Goal: Information Seeking & Learning: Find specific fact

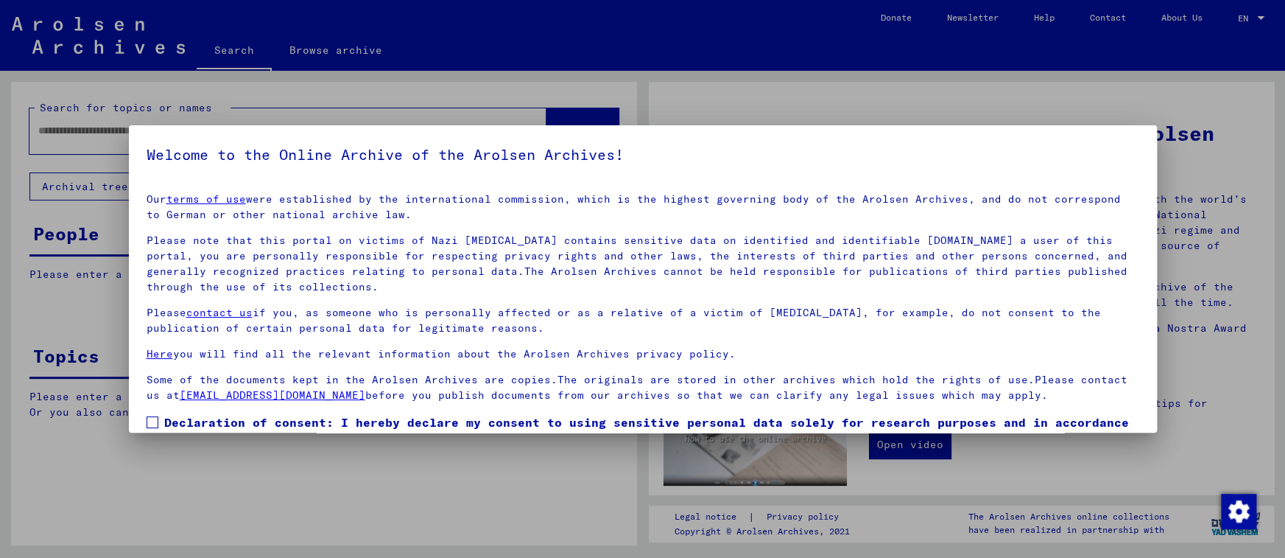
click at [157, 417] on span at bounding box center [153, 422] width 12 height 12
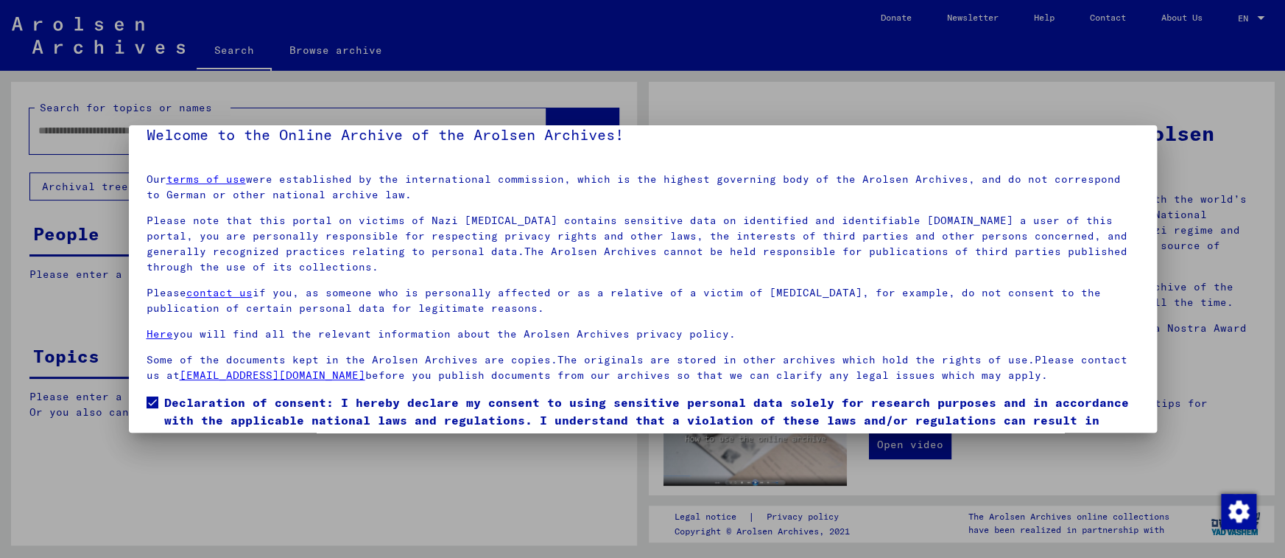
scroll to position [87, 0]
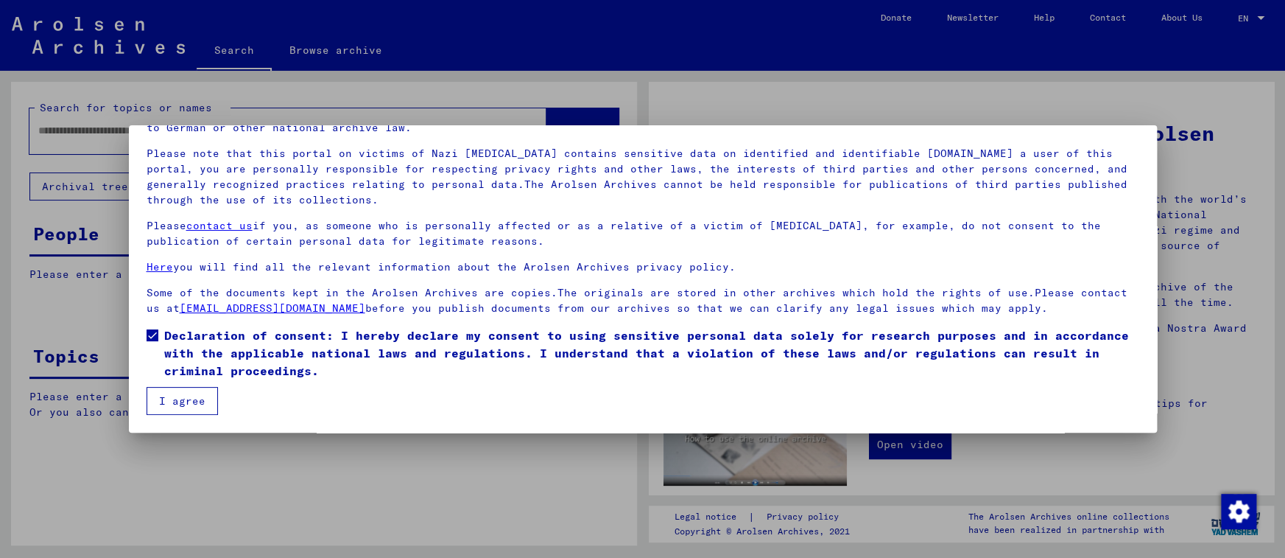
drag, startPoint x: 189, startPoint y: 390, endPoint x: 200, endPoint y: 370, distance: 23.4
click at [189, 391] on button "I agree" at bounding box center [182, 401] width 71 height 28
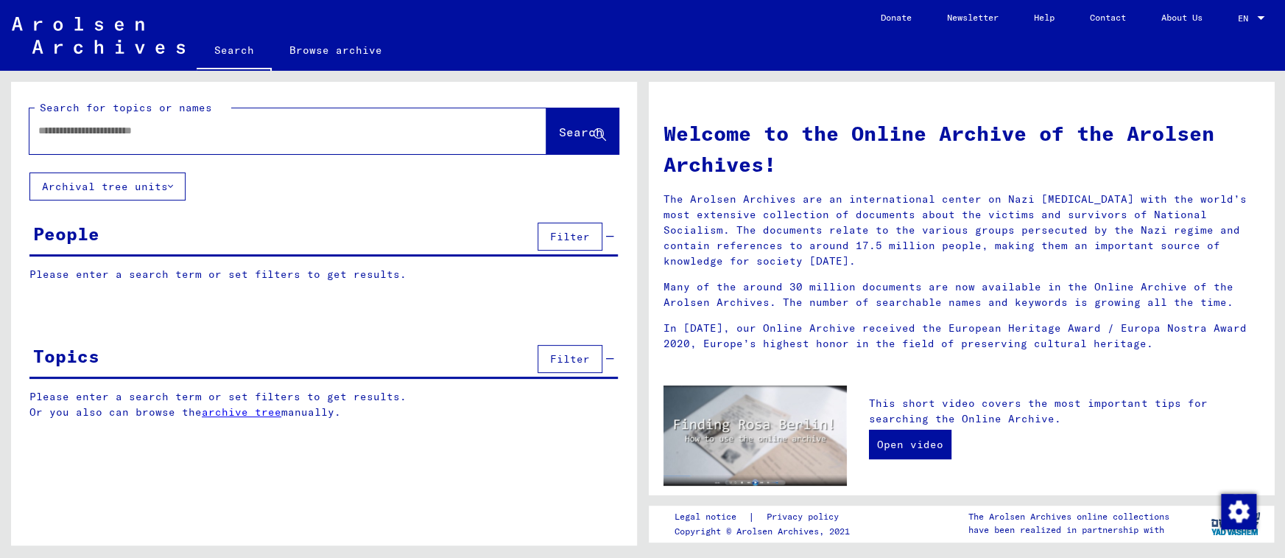
click at [74, 133] on input "text" at bounding box center [270, 130] width 464 height 15
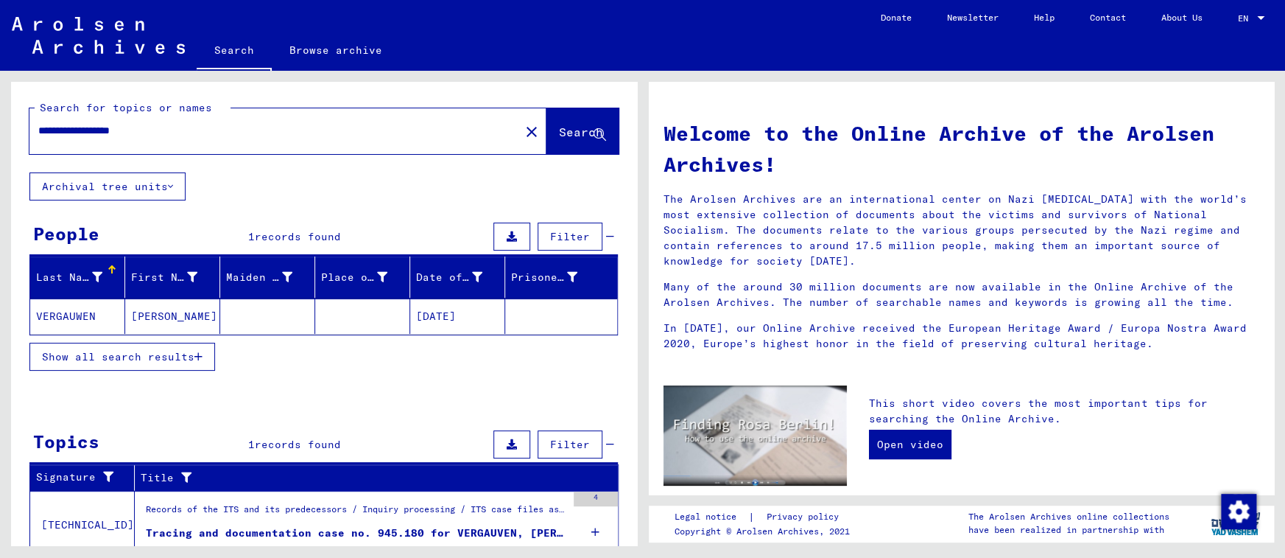
click at [362, 302] on mat-cell at bounding box center [362, 315] width 95 height 35
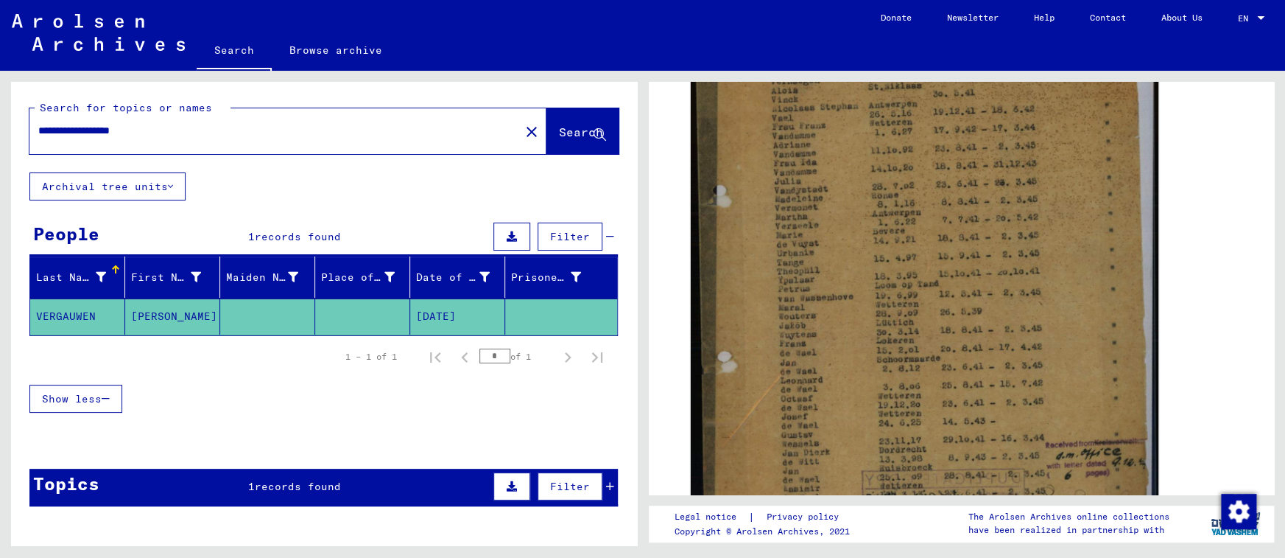
scroll to position [404, 0]
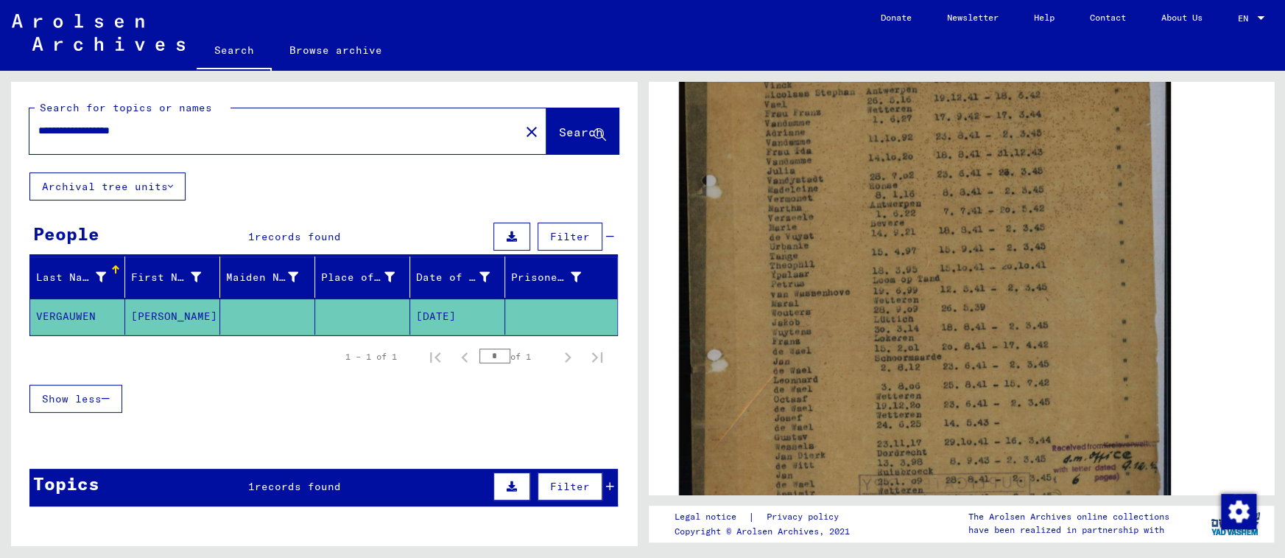
click at [936, 367] on img at bounding box center [924, 273] width 491 height 656
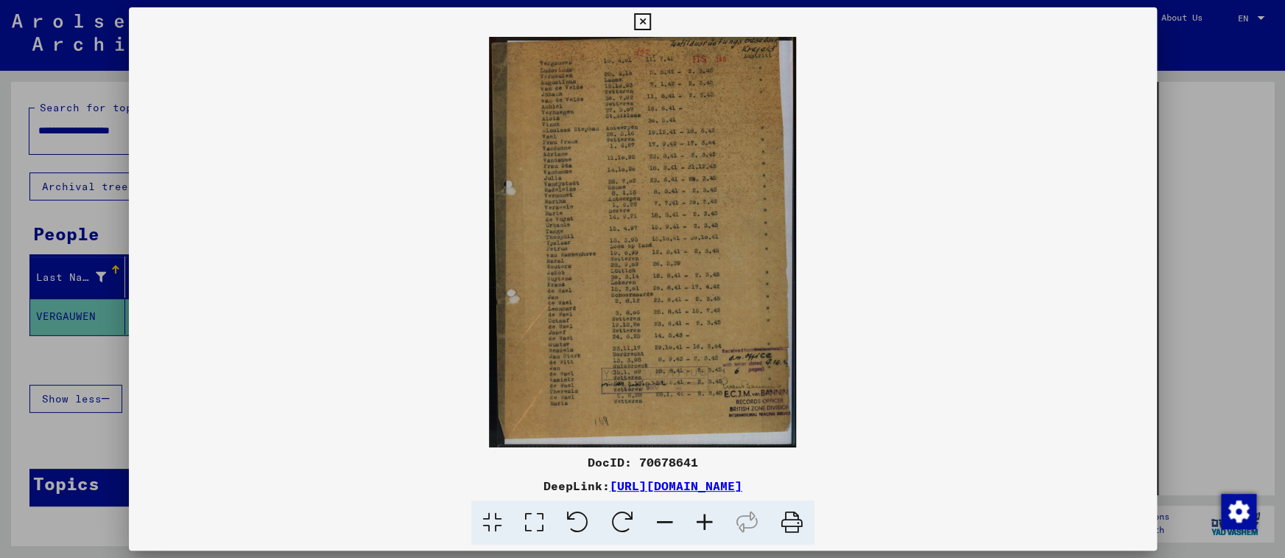
click at [699, 517] on icon at bounding box center [705, 522] width 40 height 45
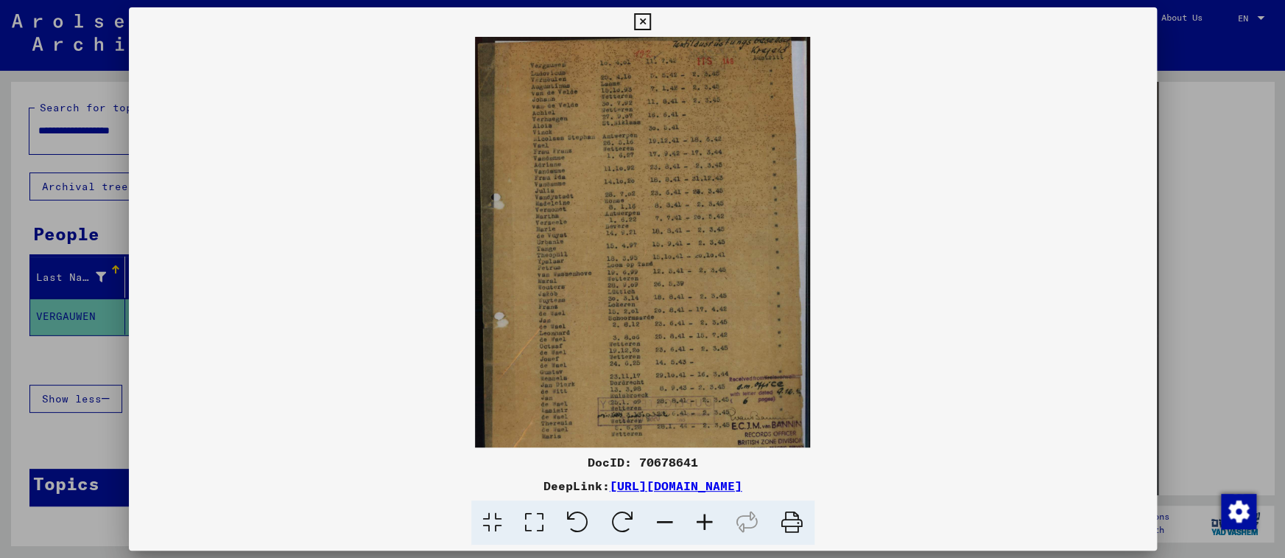
click at [697, 516] on icon at bounding box center [705, 522] width 40 height 45
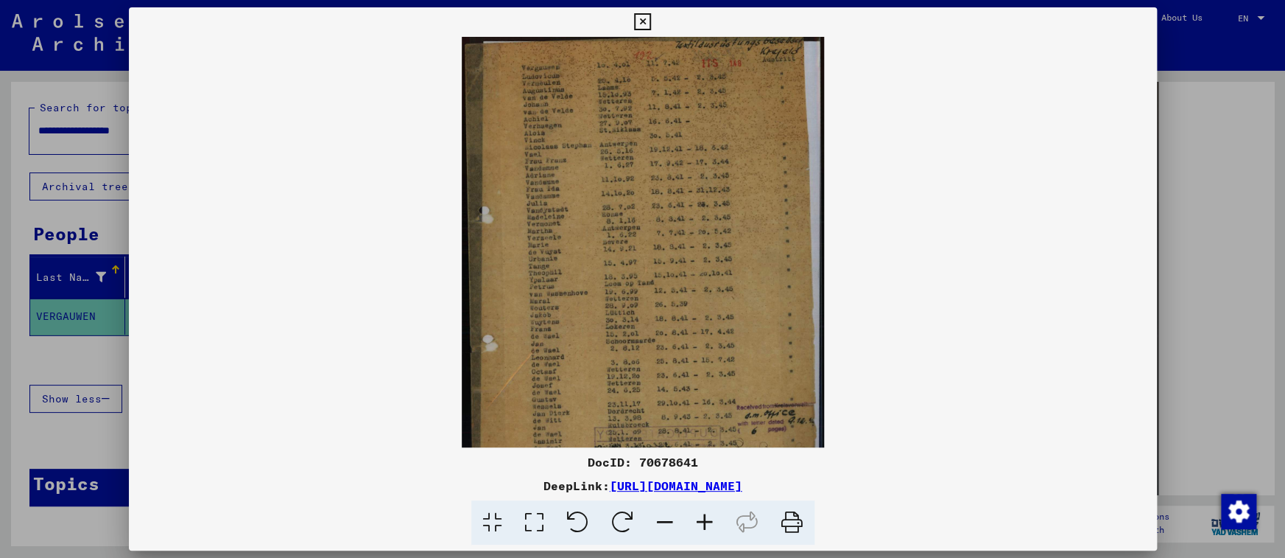
click at [697, 516] on icon at bounding box center [705, 522] width 40 height 45
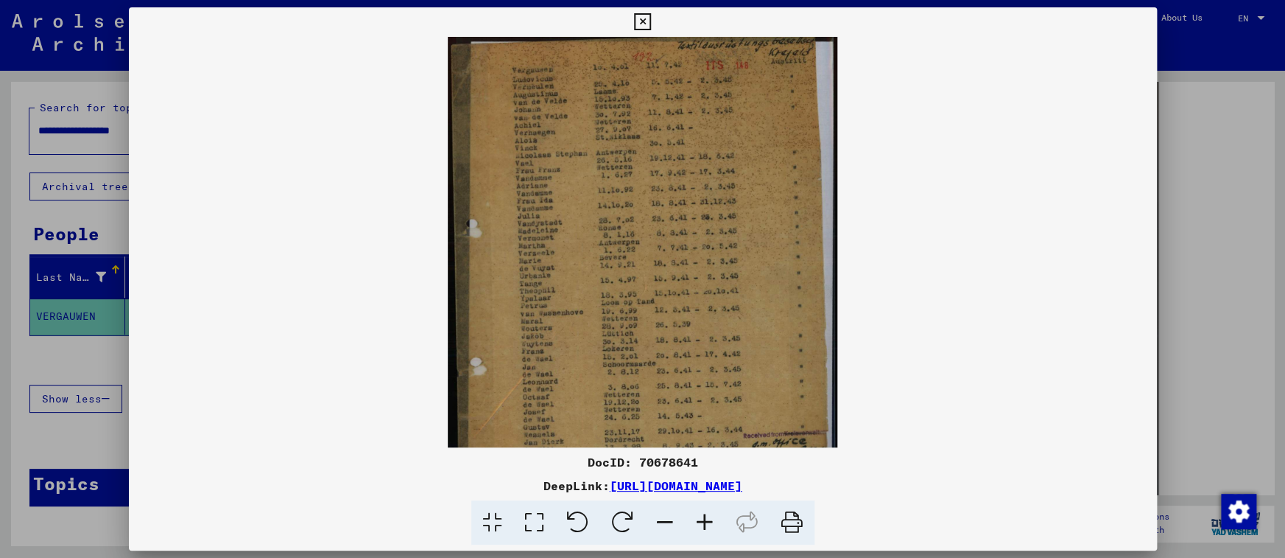
click at [697, 516] on icon at bounding box center [705, 522] width 40 height 45
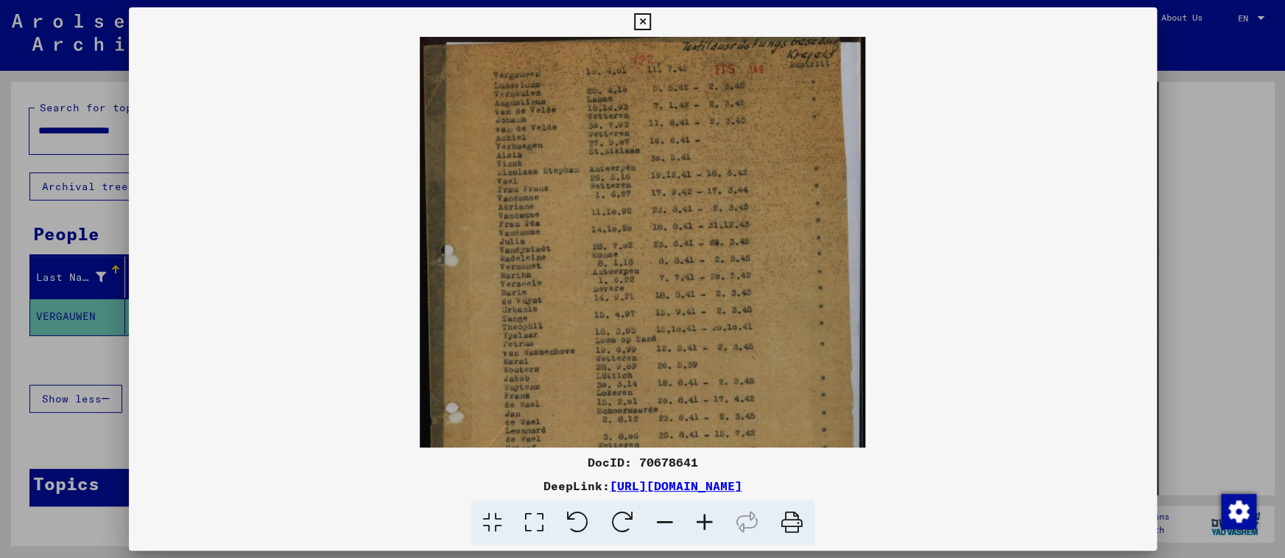
click at [697, 516] on icon at bounding box center [705, 522] width 40 height 45
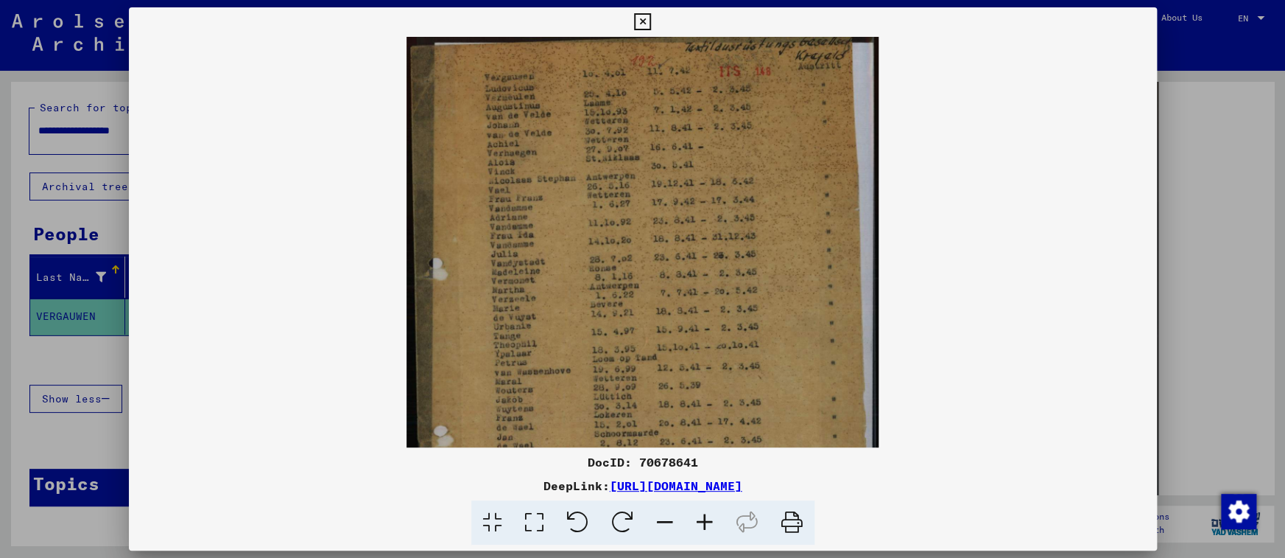
click at [697, 516] on icon at bounding box center [705, 522] width 40 height 45
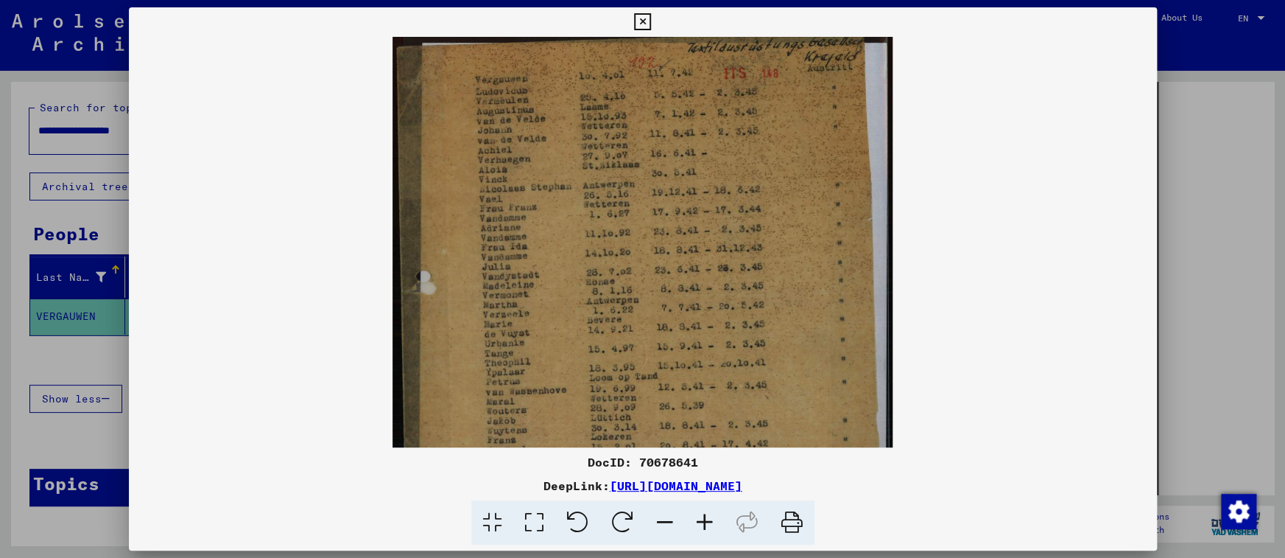
click at [697, 516] on icon at bounding box center [705, 522] width 40 height 45
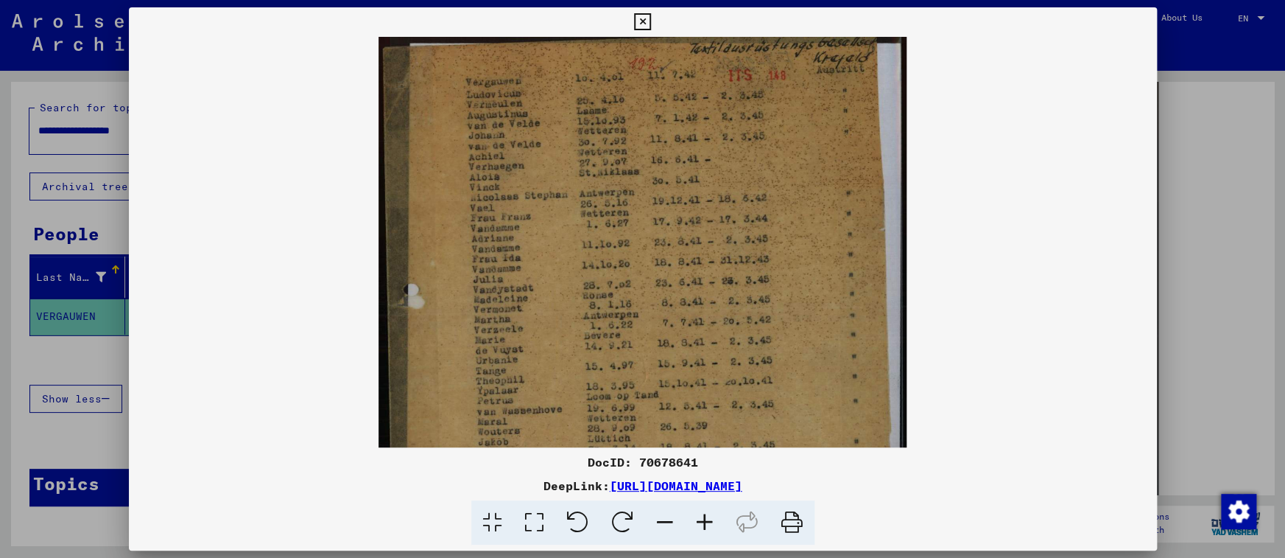
click at [697, 516] on icon at bounding box center [705, 522] width 40 height 45
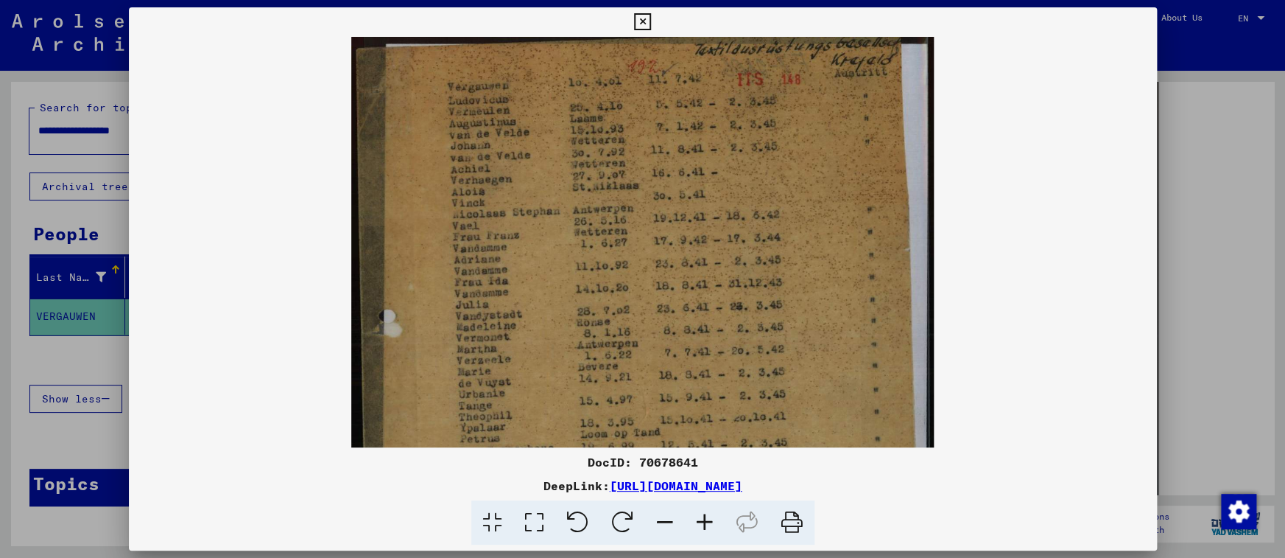
click at [696, 516] on icon at bounding box center [705, 522] width 40 height 45
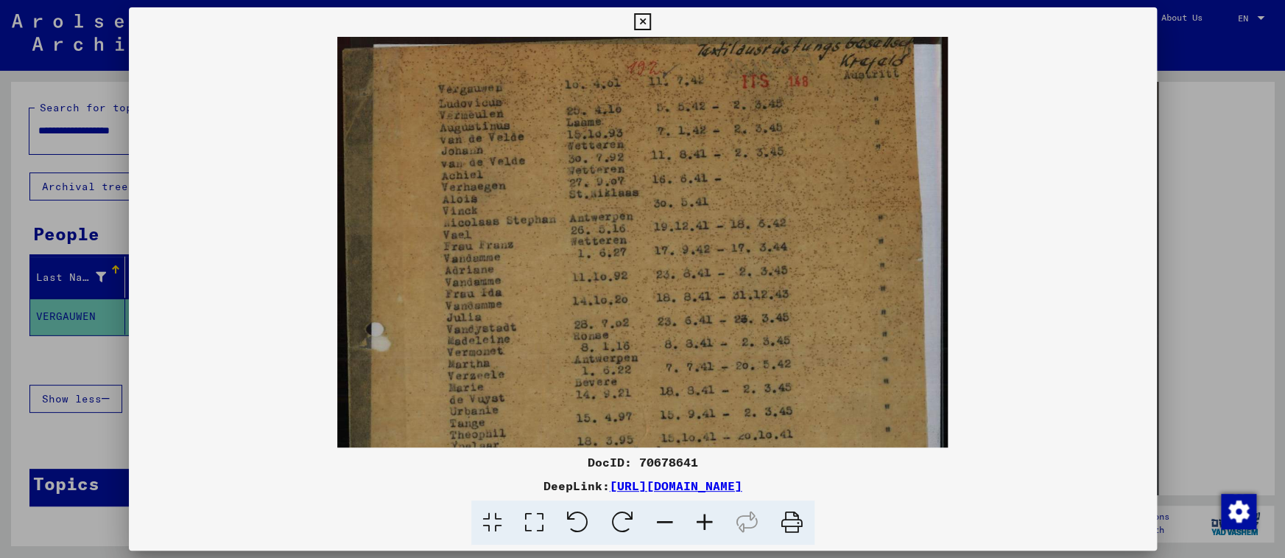
click at [696, 516] on icon at bounding box center [705, 522] width 40 height 45
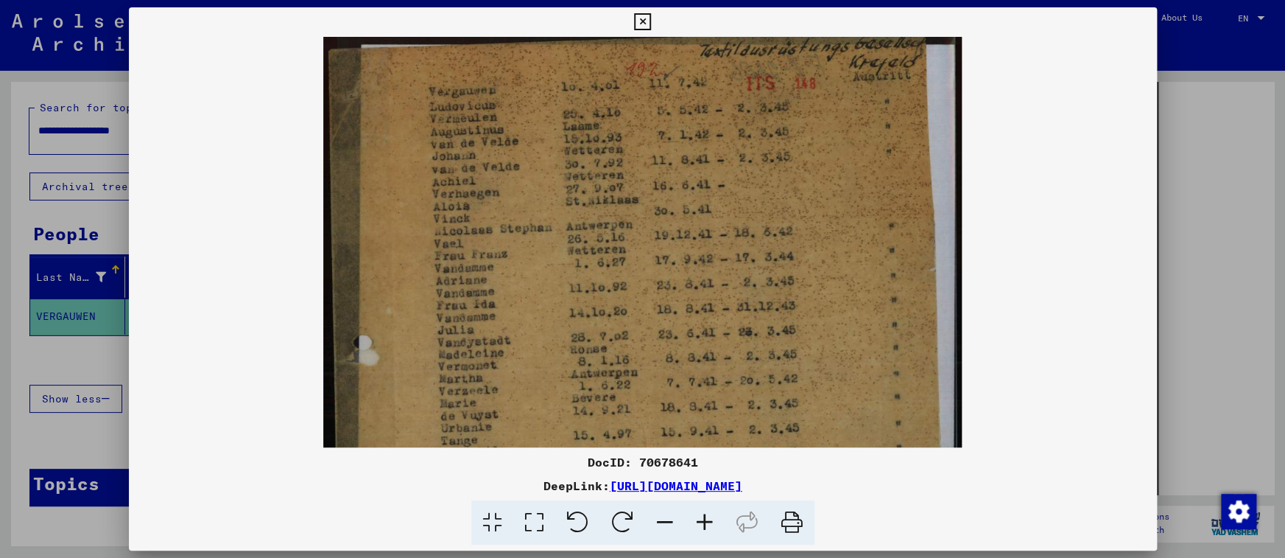
click at [696, 516] on icon at bounding box center [705, 522] width 40 height 45
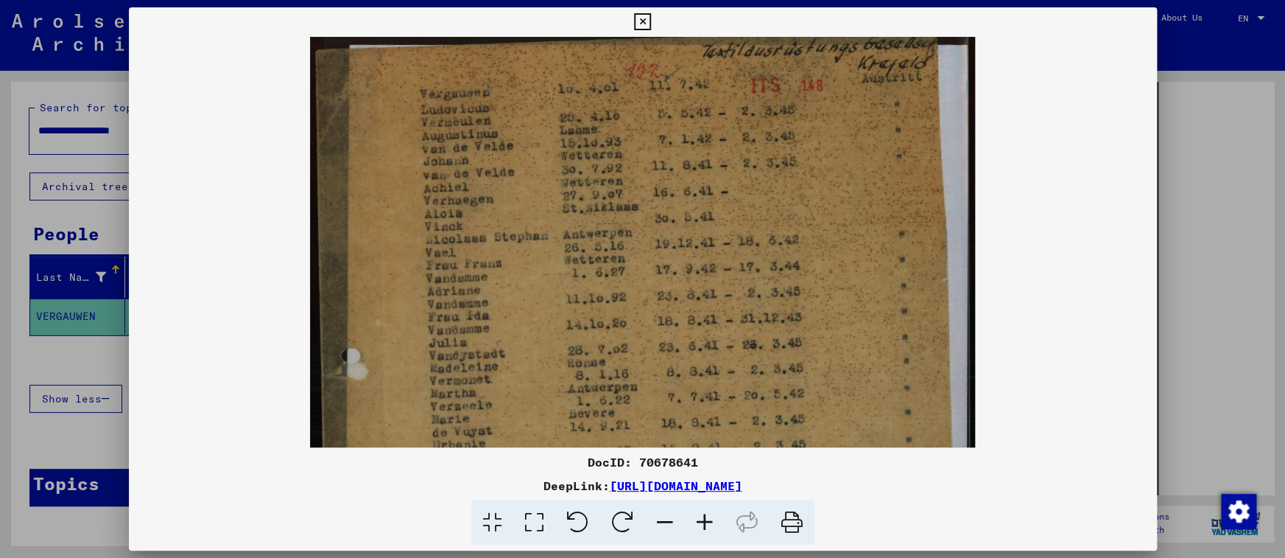
click at [696, 516] on icon at bounding box center [705, 522] width 40 height 45
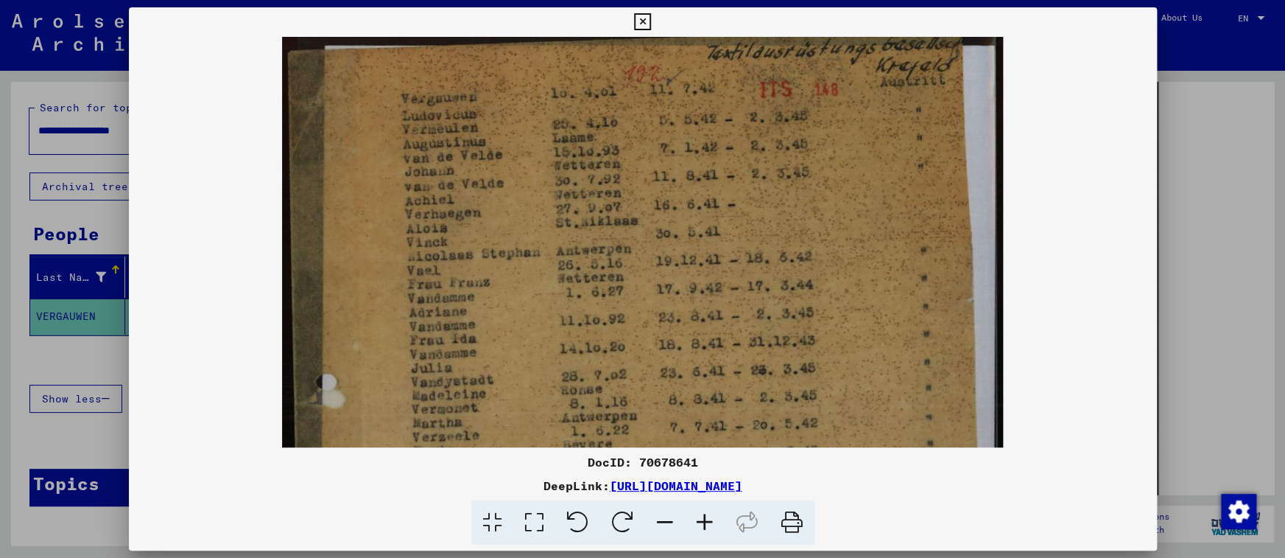
click at [696, 516] on icon at bounding box center [705, 522] width 40 height 45
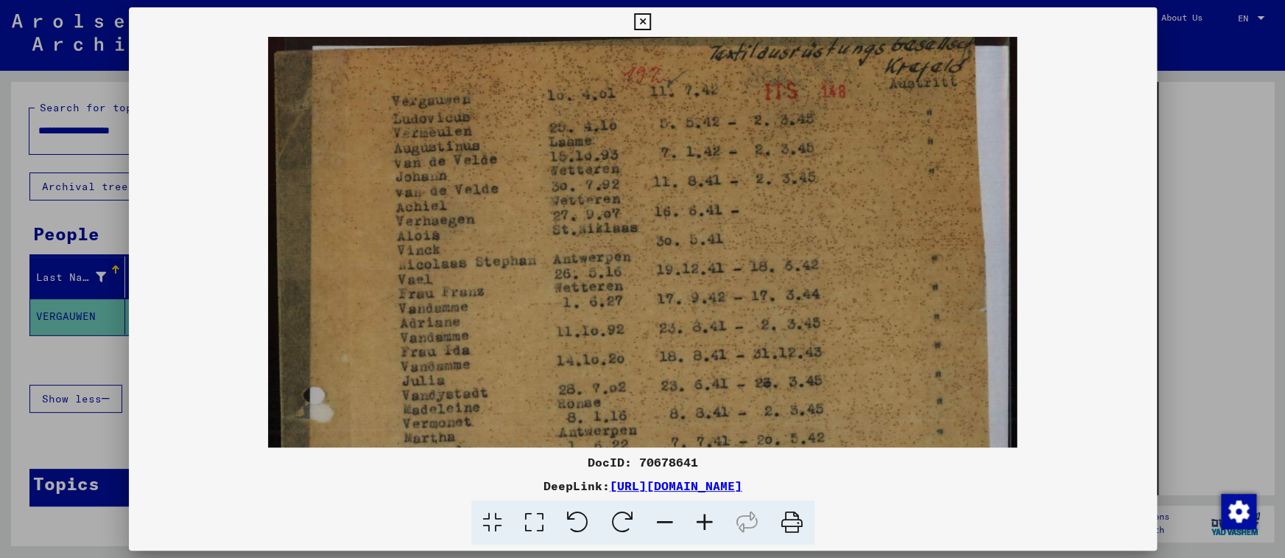
click at [1243, 172] on div at bounding box center [642, 279] width 1285 height 558
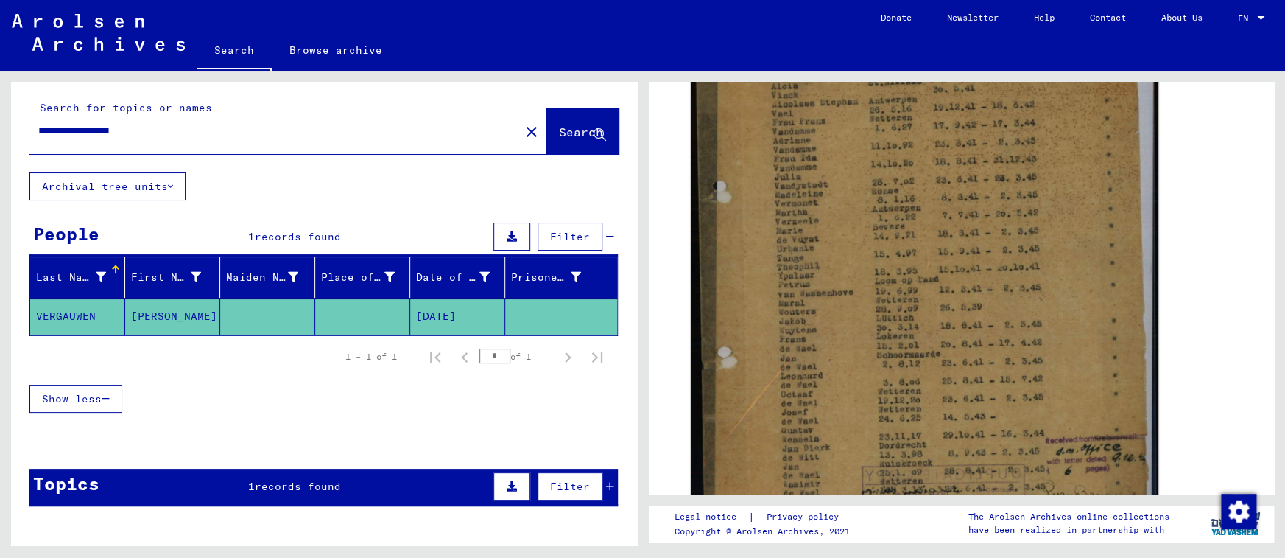
drag, startPoint x: 295, startPoint y: 482, endPoint x: 419, endPoint y: 471, distance: 125.0
click at [295, 483] on span "records found" at bounding box center [298, 486] width 86 height 13
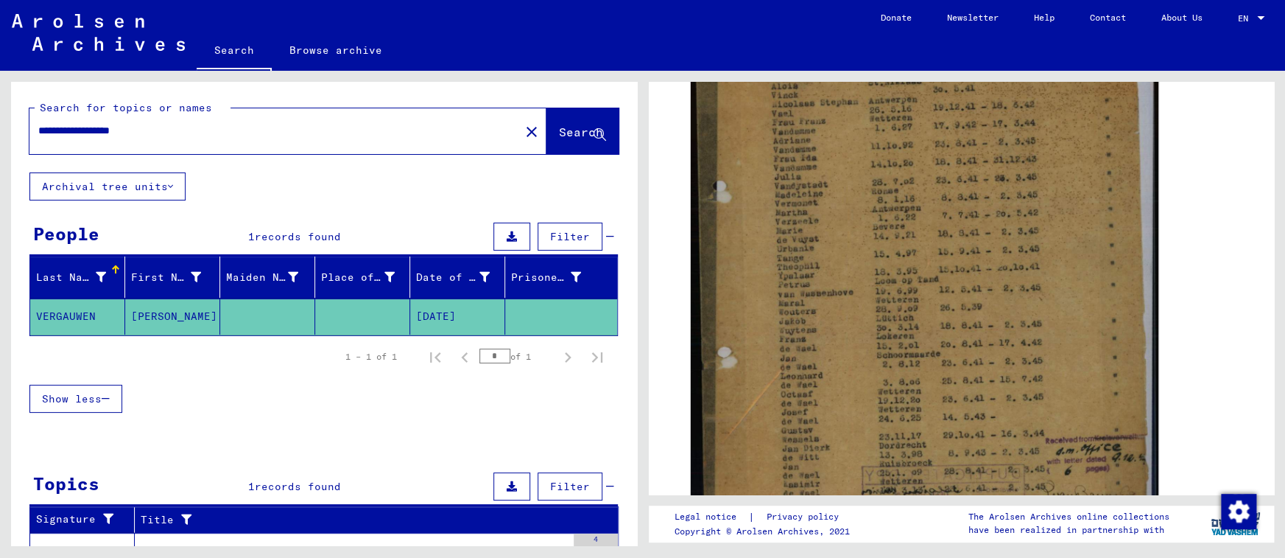
scroll to position [97, 0]
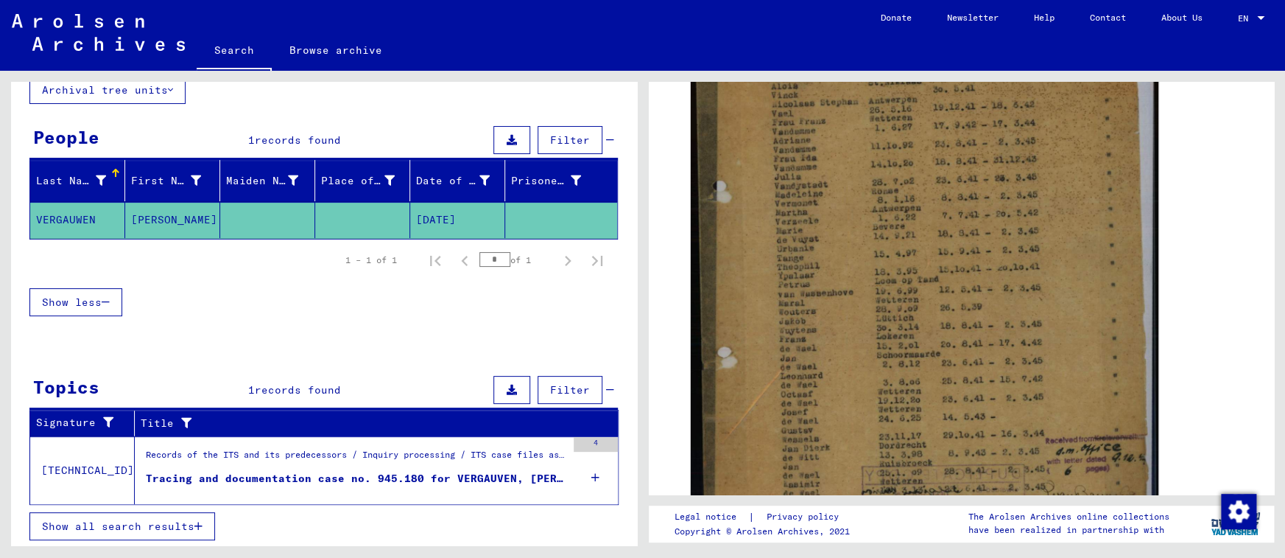
click at [382, 466] on div "Records of the ITS and its predecessors / Inquiry processing / ITS case files a…" at bounding box center [356, 458] width 421 height 21
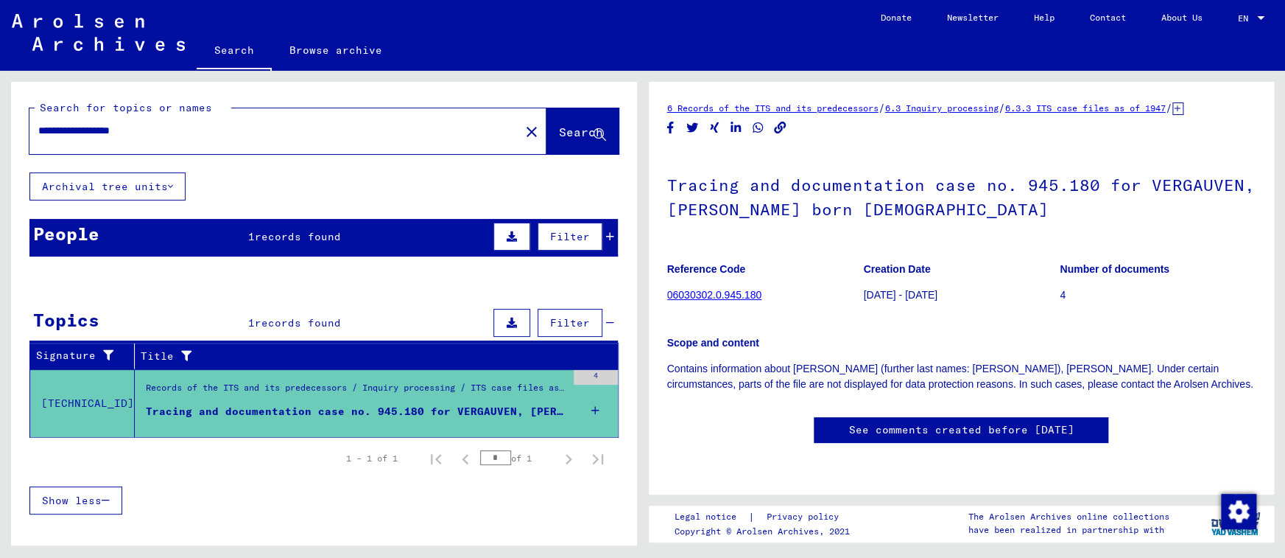
click at [304, 236] on span "records found" at bounding box center [298, 236] width 86 height 13
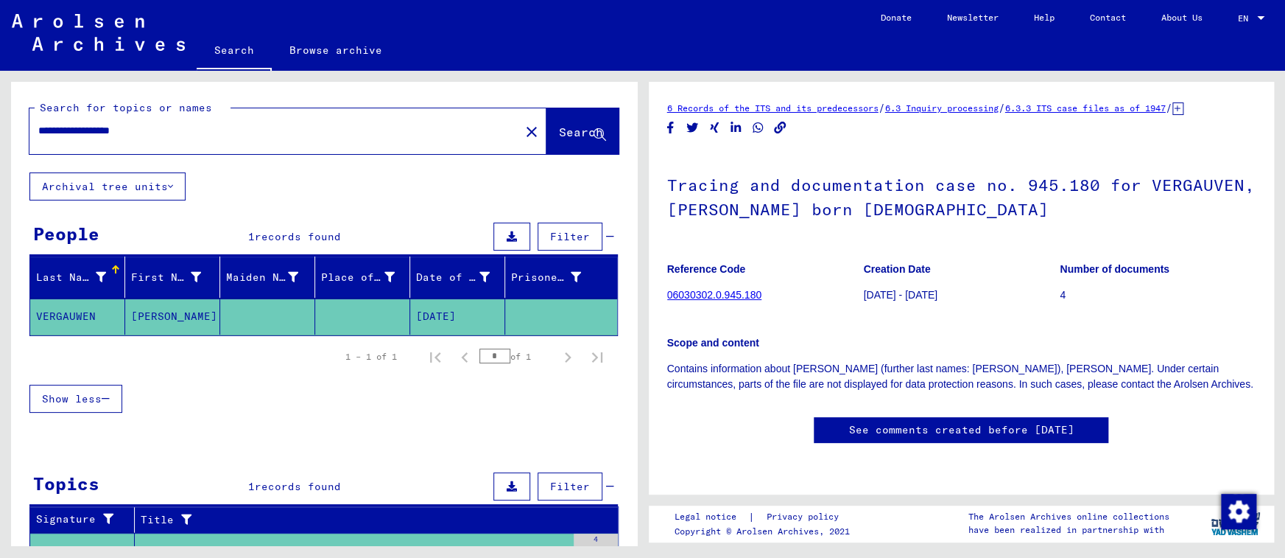
drag, startPoint x: 101, startPoint y: 129, endPoint x: 305, endPoint y: 135, distance: 204.1
click at [305, 135] on input "**********" at bounding box center [274, 130] width 473 height 15
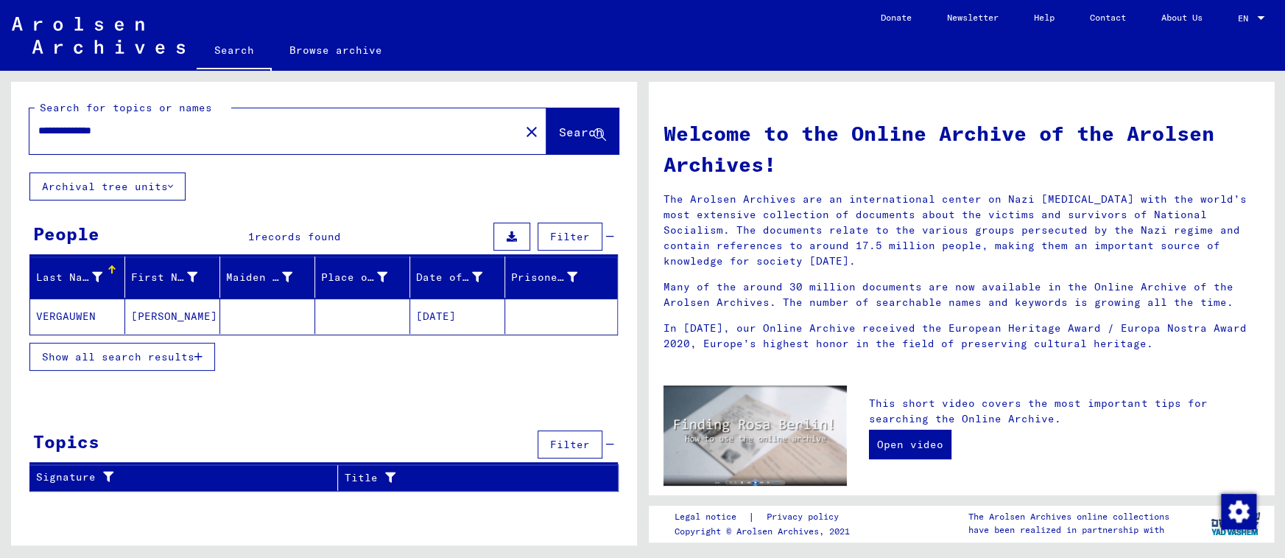
drag, startPoint x: 102, startPoint y: 132, endPoint x: 273, endPoint y: 119, distance: 170.7
click at [271, 119] on div "**********" at bounding box center [265, 130] width 473 height 33
type input "**********"
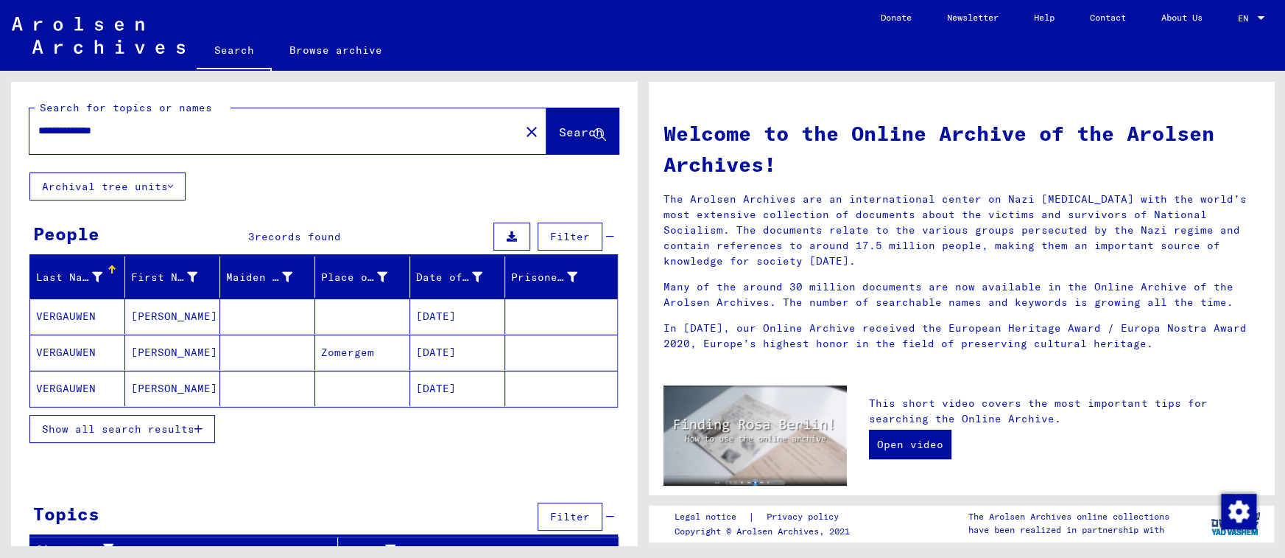
click at [175, 424] on span "Show all search results" at bounding box center [118, 428] width 152 height 13
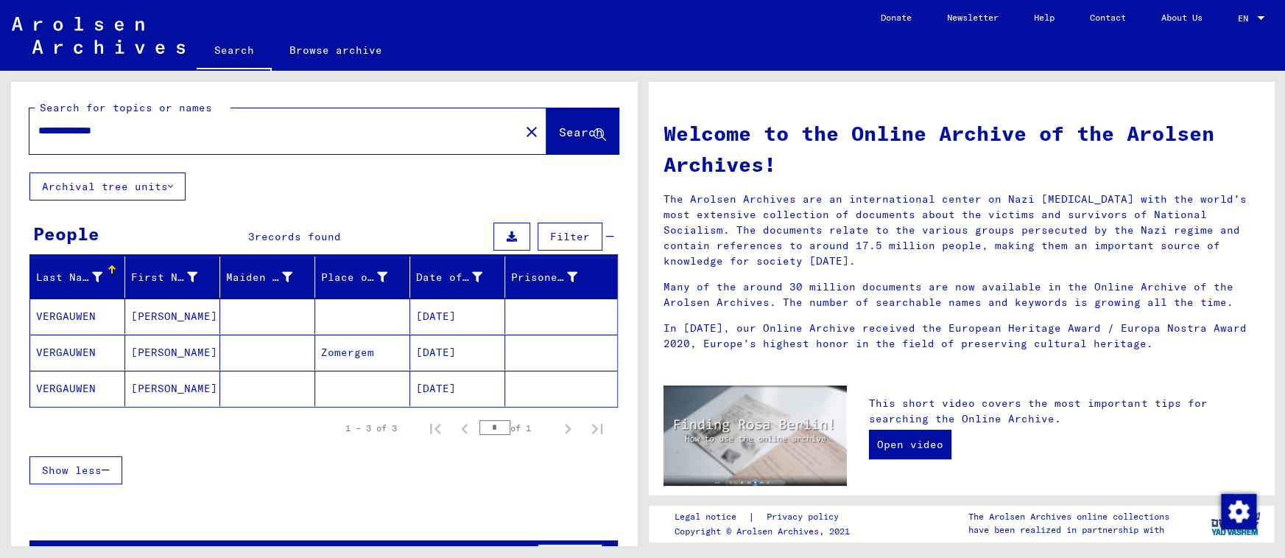
scroll to position [46, 0]
